Goal: Task Accomplishment & Management: Manage account settings

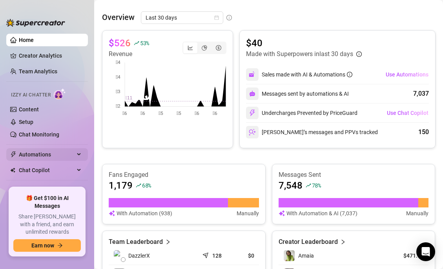
scroll to position [24, 0]
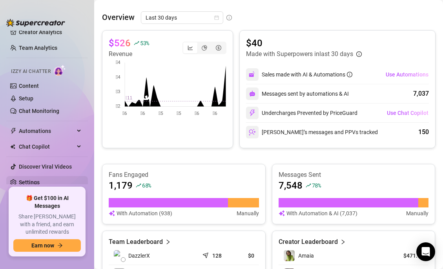
click at [39, 183] on link "Settings" at bounding box center [29, 182] width 21 height 6
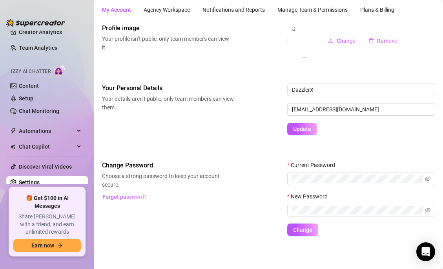
scroll to position [22, 0]
click at [314, 11] on div "Manage Team & Permissions" at bounding box center [312, 9] width 70 height 9
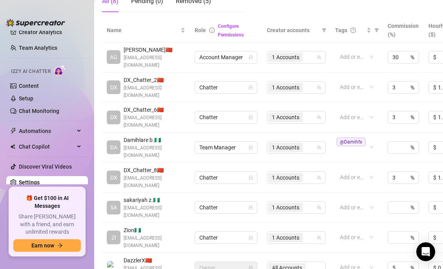
scroll to position [179, 0]
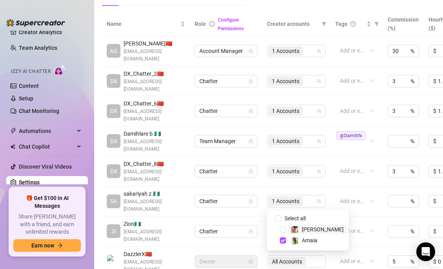
click at [313, 226] on div "1 Accounts" at bounding box center [291, 231] width 47 height 11
click at [301, 240] on div "Amaia" at bounding box center [304, 240] width 27 height 9
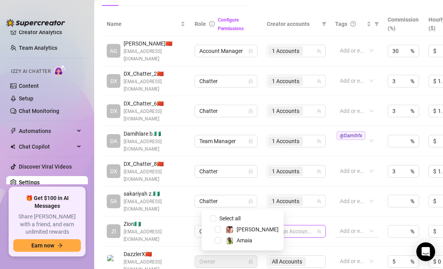
scroll to position [179, 65]
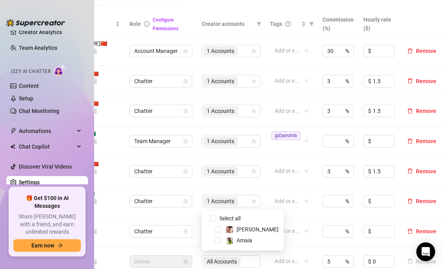
click at [421, 228] on span "Remove" at bounding box center [426, 231] width 20 height 6
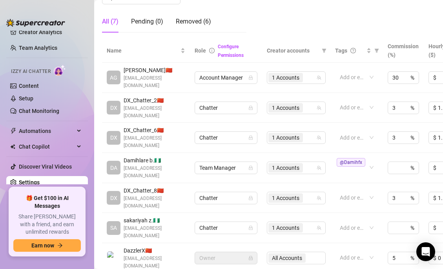
scroll to position [52, 0]
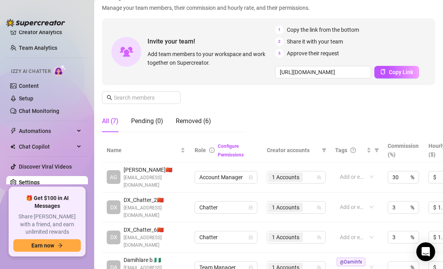
click at [335, 122] on div "Manage Team Members Manage your team members, their commission and hourly rate,…" at bounding box center [268, 66] width 333 height 146
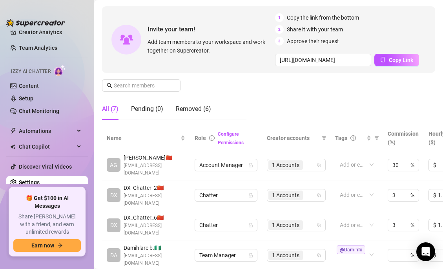
scroll to position [5, 0]
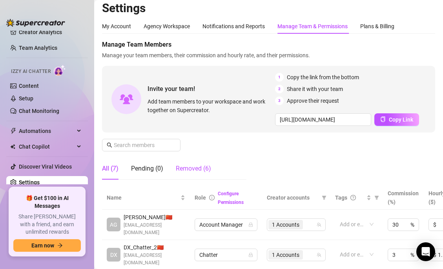
click at [191, 165] on div "Removed (6)" at bounding box center [193, 168] width 35 height 9
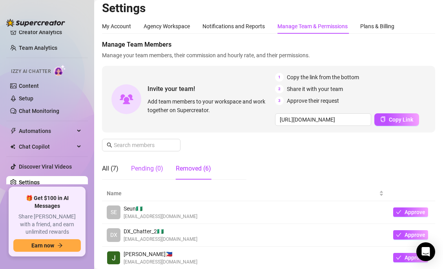
click at [150, 169] on div "Pending (0)" at bounding box center [147, 168] width 32 height 9
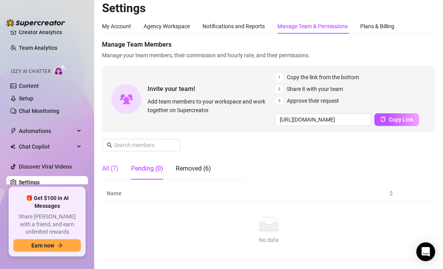
click at [116, 166] on div "All (7)" at bounding box center [110, 168] width 16 height 9
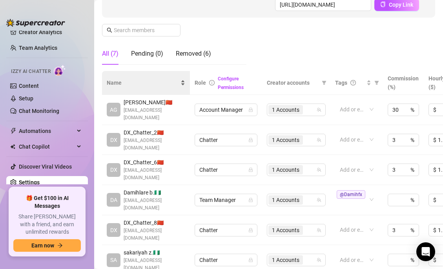
scroll to position [138, 0]
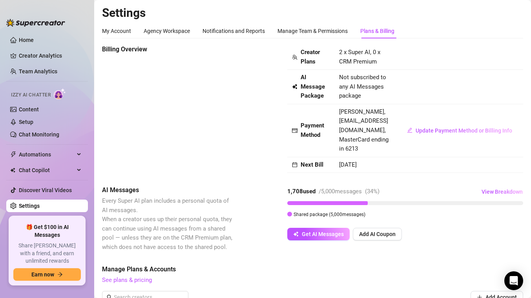
click at [40, 203] on link "Settings" at bounding box center [29, 206] width 21 height 6
click at [307, 35] on div "Manage Team & Permissions" at bounding box center [312, 31] width 70 height 9
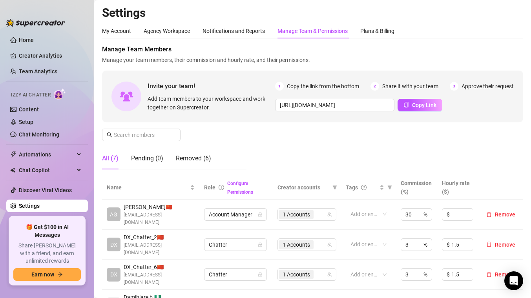
click at [186, 172] on div "All (7) Pending (0) Removed (6)" at bounding box center [174, 162] width 144 height 28
click at [186, 159] on div "Removed (6)" at bounding box center [193, 158] width 35 height 9
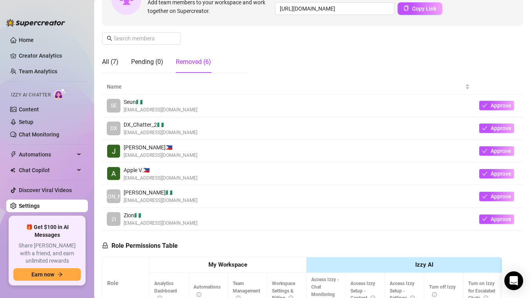
scroll to position [110, 0]
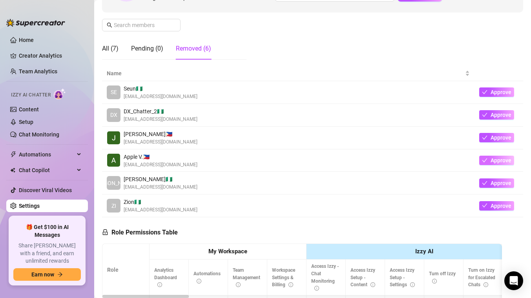
click at [443, 161] on span "Approve" at bounding box center [501, 160] width 21 height 6
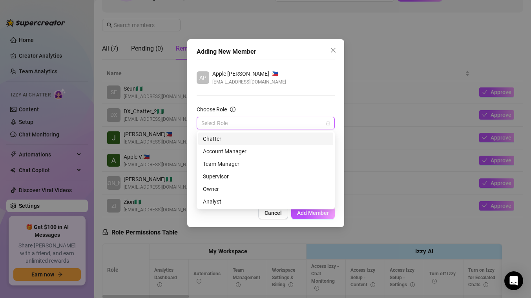
click at [297, 123] on input "Choose Role" at bounding box center [262, 123] width 122 height 12
click at [227, 142] on div "Chatter" at bounding box center [266, 139] width 126 height 9
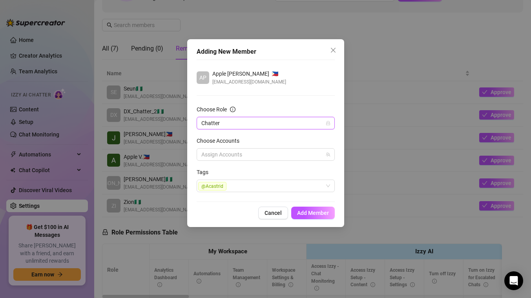
click at [241, 148] on div "Choose Accounts" at bounding box center [266, 143] width 138 height 12
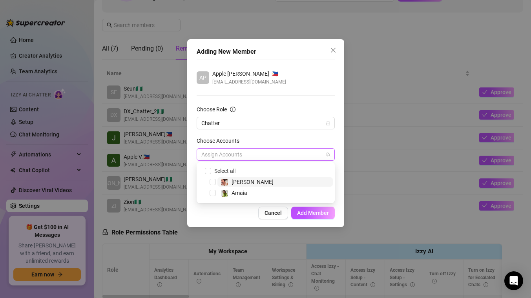
click at [241, 152] on div at bounding box center [261, 154] width 127 height 11
click at [239, 194] on span "Amaia" at bounding box center [240, 193] width 16 height 6
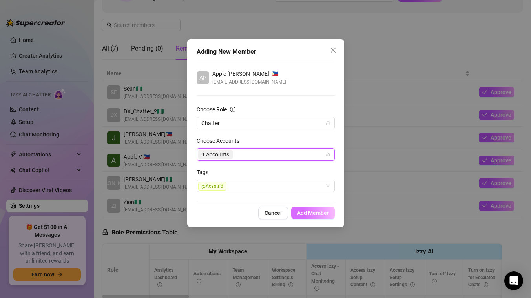
click at [315, 210] on span "Add Member" at bounding box center [313, 213] width 32 height 6
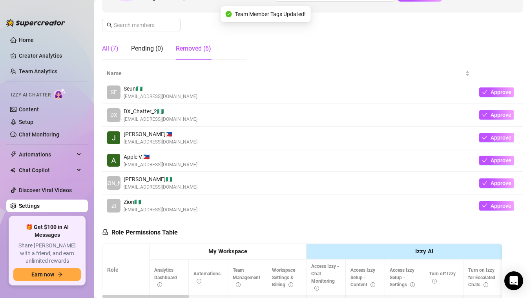
click at [115, 51] on div "All (7)" at bounding box center [110, 48] width 16 height 9
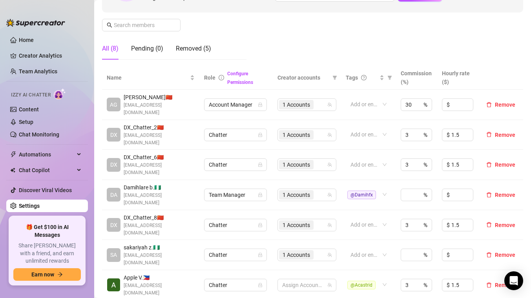
scroll to position [140, 0]
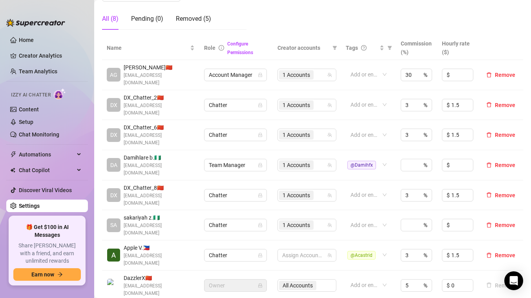
drag, startPoint x: 190, startPoint y: 68, endPoint x: 192, endPoint y: 87, distance: 19.0
click at [192, 87] on td "AG [PERSON_NAME] 🇨🇳 [EMAIL_ADDRESS][DOMAIN_NAME]" at bounding box center [150, 75] width 97 height 30
drag, startPoint x: 190, startPoint y: 86, endPoint x: 189, endPoint y: 67, distance: 19.2
click at [189, 67] on td "AG [PERSON_NAME] 🇨🇳 [EMAIL_ADDRESS][DOMAIN_NAME]" at bounding box center [150, 75] width 97 height 30
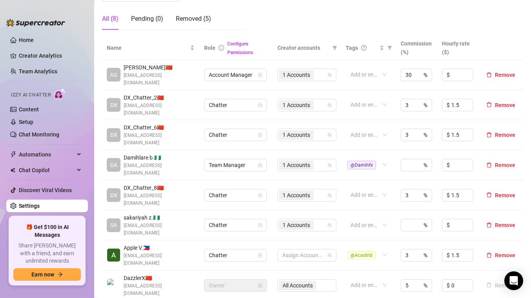
click at [189, 67] on span "[PERSON_NAME] 🇨🇳" at bounding box center [159, 67] width 71 height 9
drag, startPoint x: 189, startPoint y: 68, endPoint x: 189, endPoint y: 85, distance: 16.5
click at [189, 85] on div "[PERSON_NAME] 🇨🇳 [EMAIL_ADDRESS][DOMAIN_NAME]" at bounding box center [159, 75] width 71 height 24
click at [189, 85] on span "[EMAIL_ADDRESS][DOMAIN_NAME]" at bounding box center [159, 79] width 71 height 15
drag, startPoint x: 189, startPoint y: 85, endPoint x: 189, endPoint y: 72, distance: 12.6
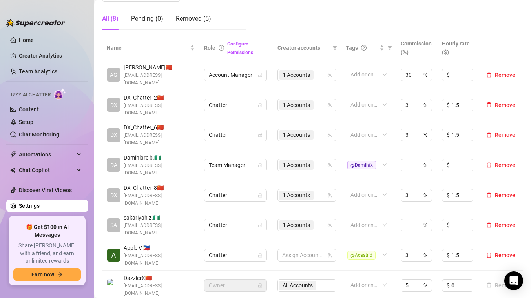
click at [189, 72] on span "[EMAIL_ADDRESS][DOMAIN_NAME]" at bounding box center [159, 79] width 71 height 15
drag, startPoint x: 189, startPoint y: 70, endPoint x: 190, endPoint y: 88, distance: 17.7
click at [190, 88] on td "AG [PERSON_NAME] 🇨🇳 [EMAIL_ADDRESS][DOMAIN_NAME]" at bounding box center [150, 75] width 97 height 30
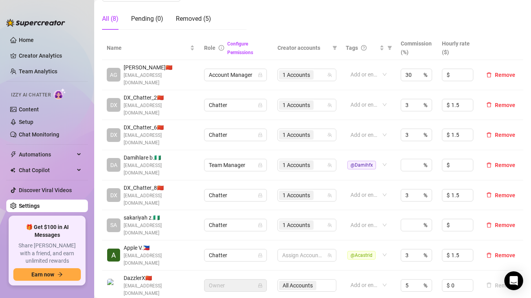
drag, startPoint x: 190, startPoint y: 88, endPoint x: 190, endPoint y: 70, distance: 17.7
click at [190, 70] on td "AG [PERSON_NAME] 🇨🇳 [EMAIL_ADDRESS][DOMAIN_NAME]" at bounding box center [150, 75] width 97 height 30
click at [190, 70] on span "[PERSON_NAME] 🇨🇳" at bounding box center [159, 67] width 71 height 9
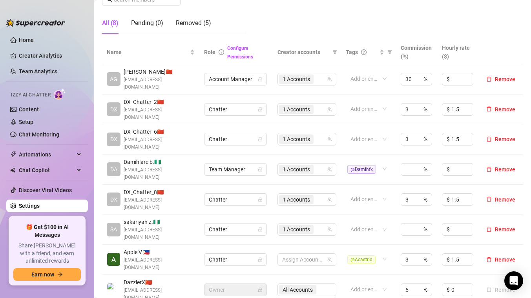
scroll to position [135, 0]
click at [202, 25] on div "Removed (5)" at bounding box center [193, 23] width 35 height 9
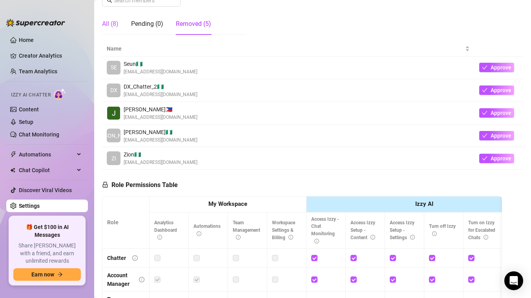
click at [112, 24] on div "All (8)" at bounding box center [110, 23] width 16 height 9
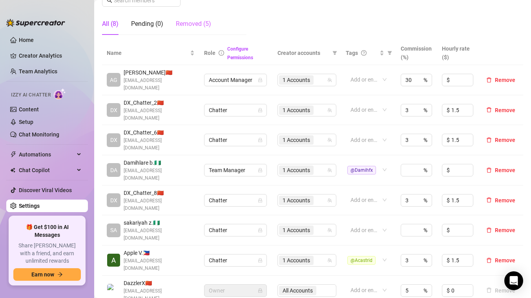
click at [178, 29] on div "Removed (5)" at bounding box center [193, 24] width 35 height 22
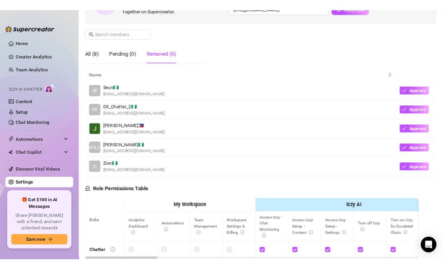
scroll to position [107, 0]
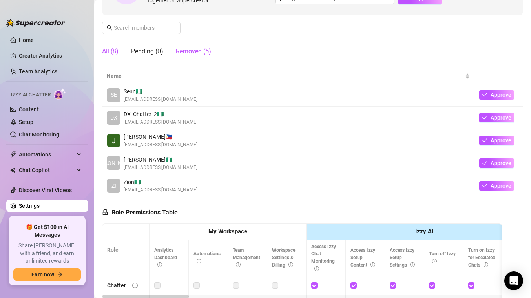
click at [109, 55] on div "All (8)" at bounding box center [110, 51] width 16 height 9
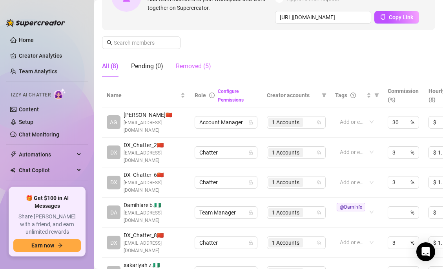
click at [181, 76] on div "Removed (5)" at bounding box center [193, 66] width 35 height 22
click at [182, 71] on div "Removed (5)" at bounding box center [193, 66] width 35 height 22
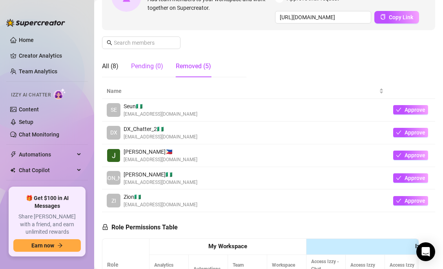
click at [153, 67] on div "Pending (0)" at bounding box center [147, 66] width 32 height 9
